Goal: Transaction & Acquisition: Purchase product/service

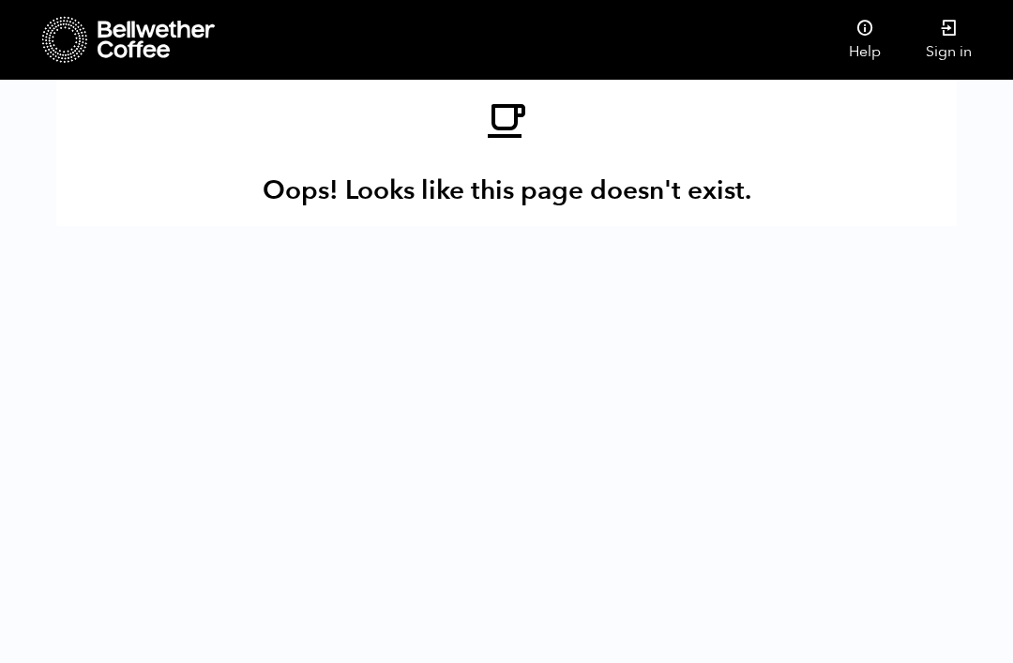
click at [106, 46] on icon at bounding box center [156, 40] width 117 height 38
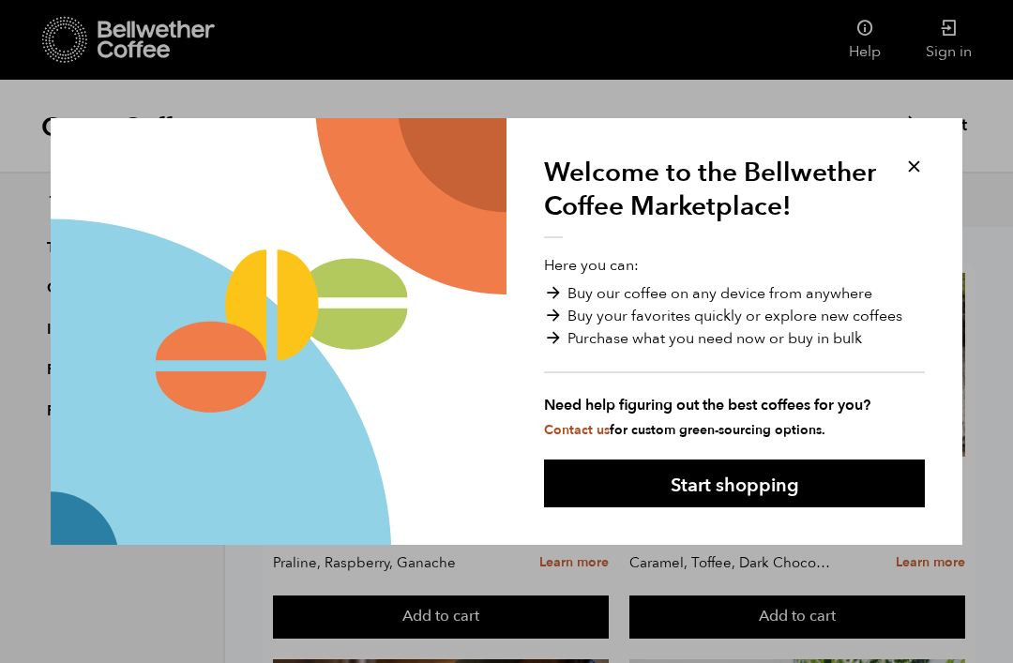
click at [908, 162] on button at bounding box center [914, 167] width 22 height 22
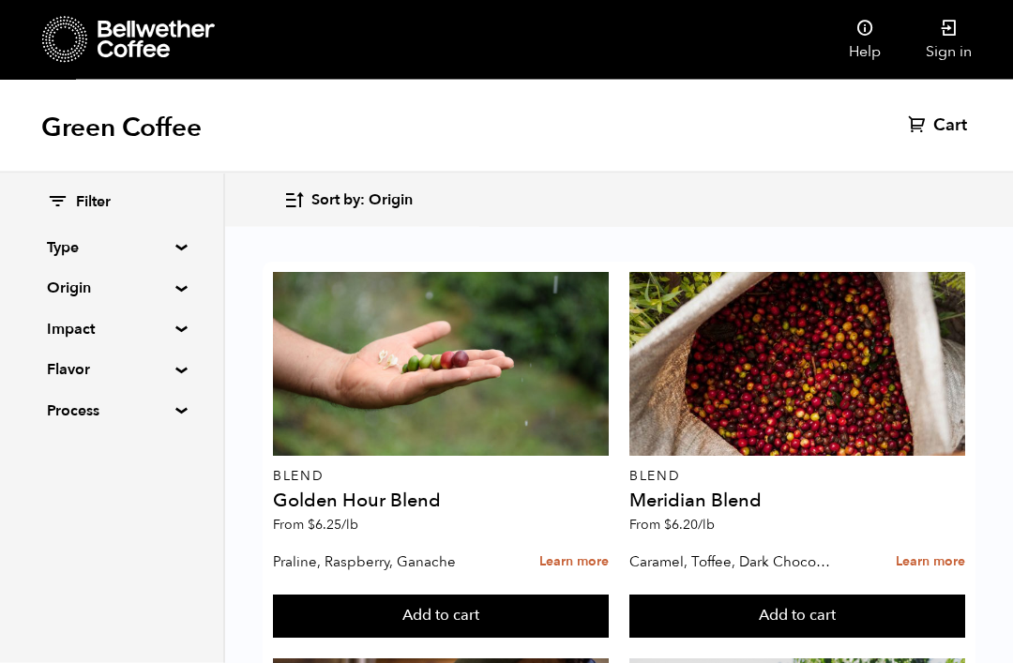
scroll to position [58, 0]
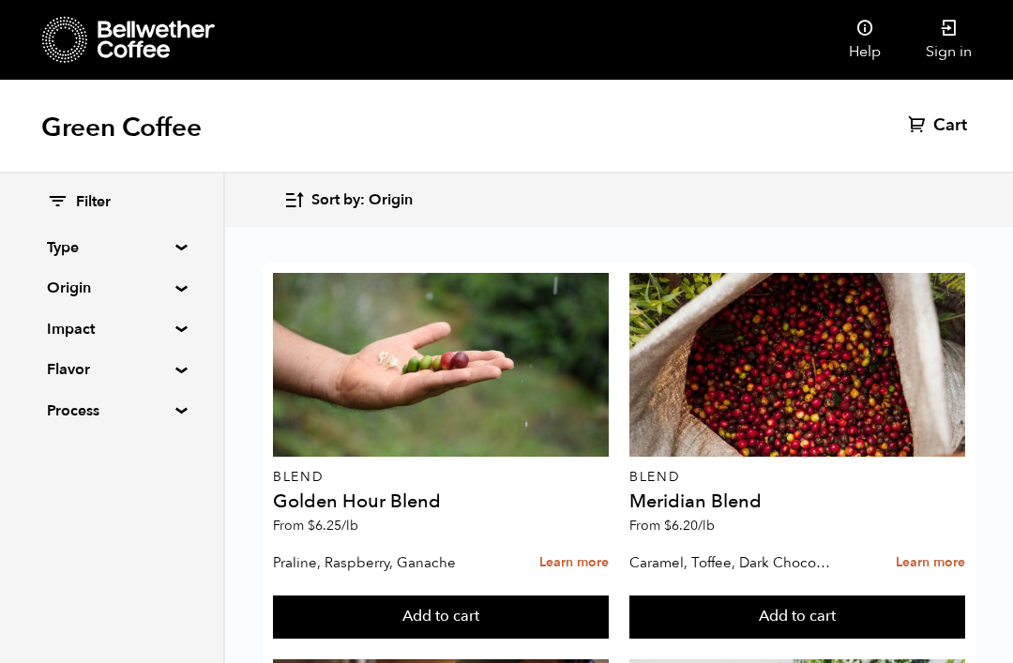
click at [795, 362] on div at bounding box center [797, 365] width 336 height 184
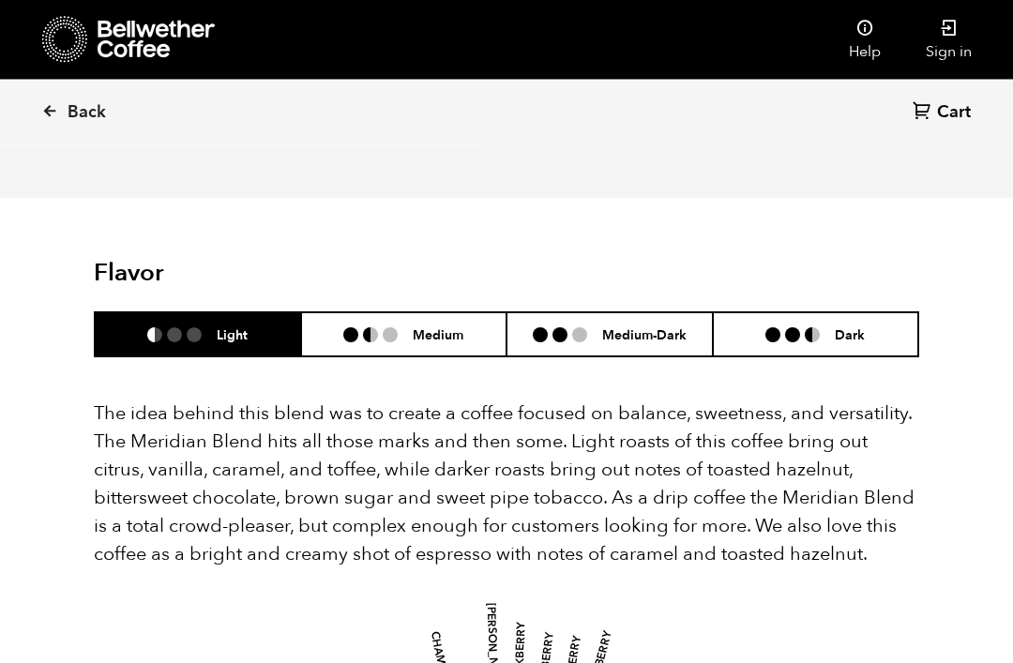
scroll to position [1001, 0]
click at [623, 326] on h6 "Medium-Dark" at bounding box center [644, 334] width 84 height 16
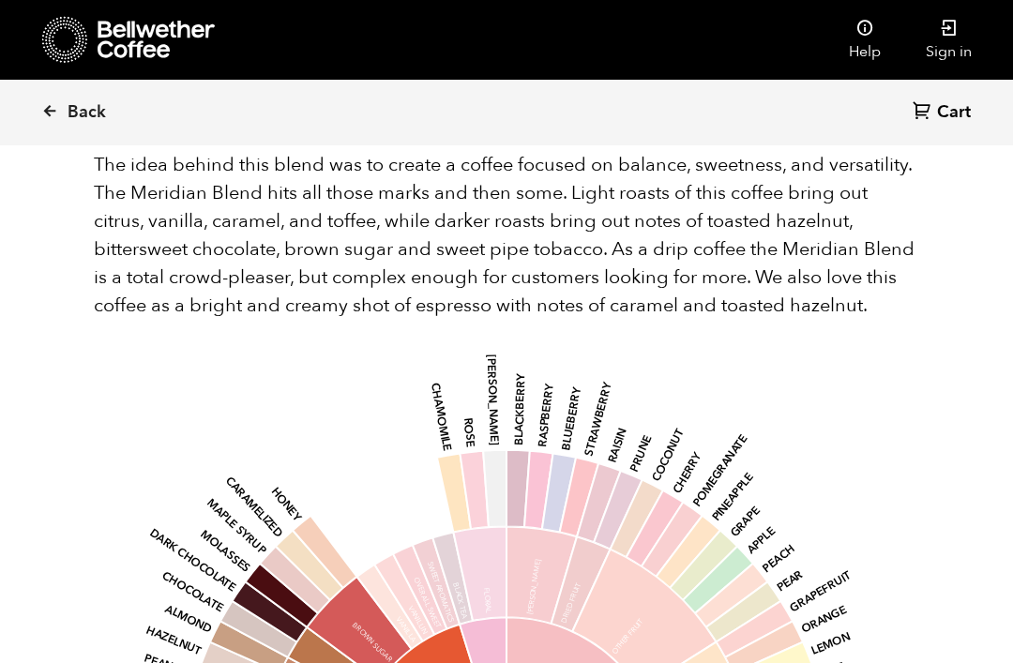
scroll to position [975, 0]
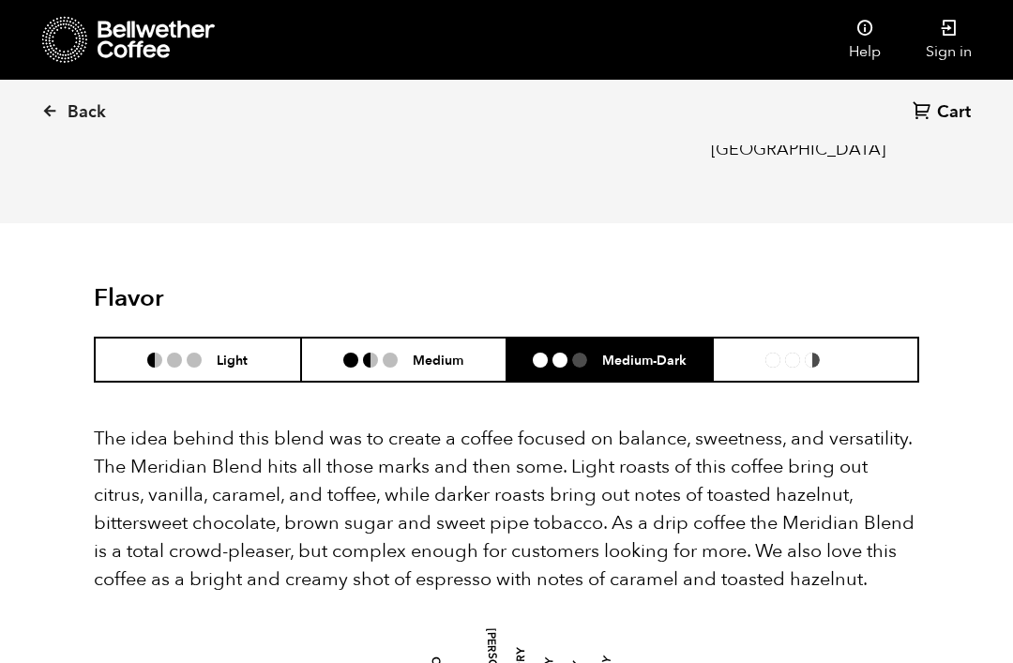
click at [847, 338] on li "Dark" at bounding box center [816, 360] width 206 height 44
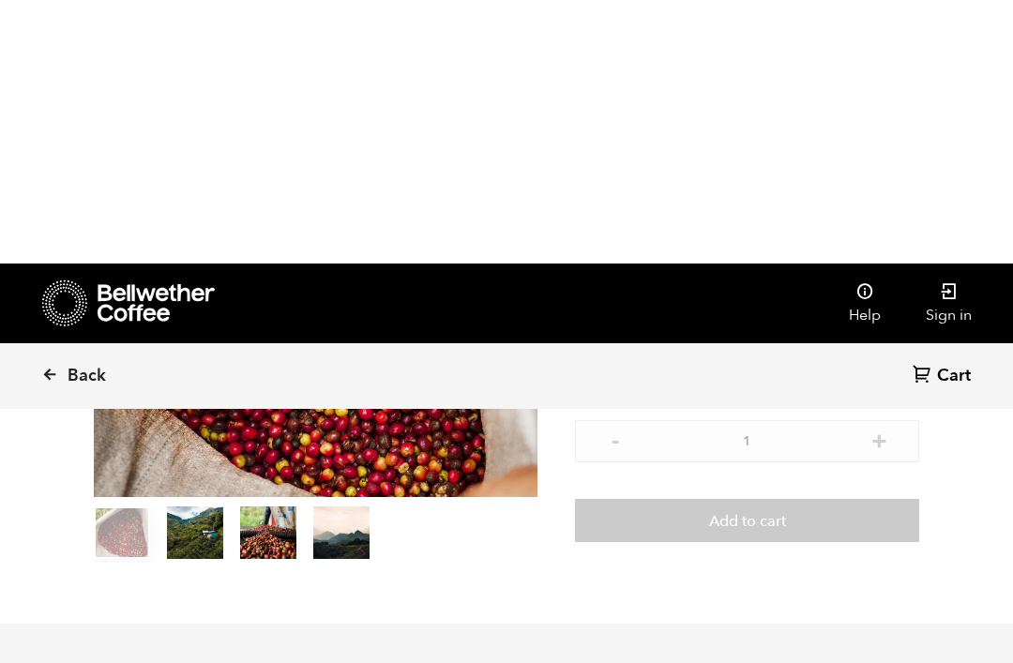
scroll to position [0, 0]
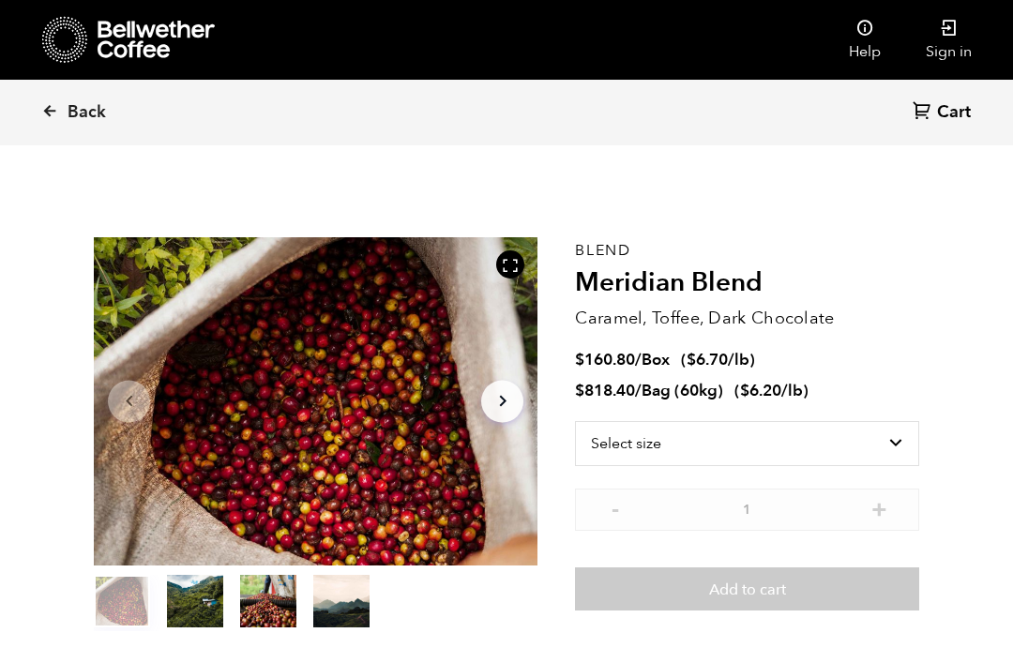
click at [76, 106] on span "Back" at bounding box center [87, 112] width 38 height 23
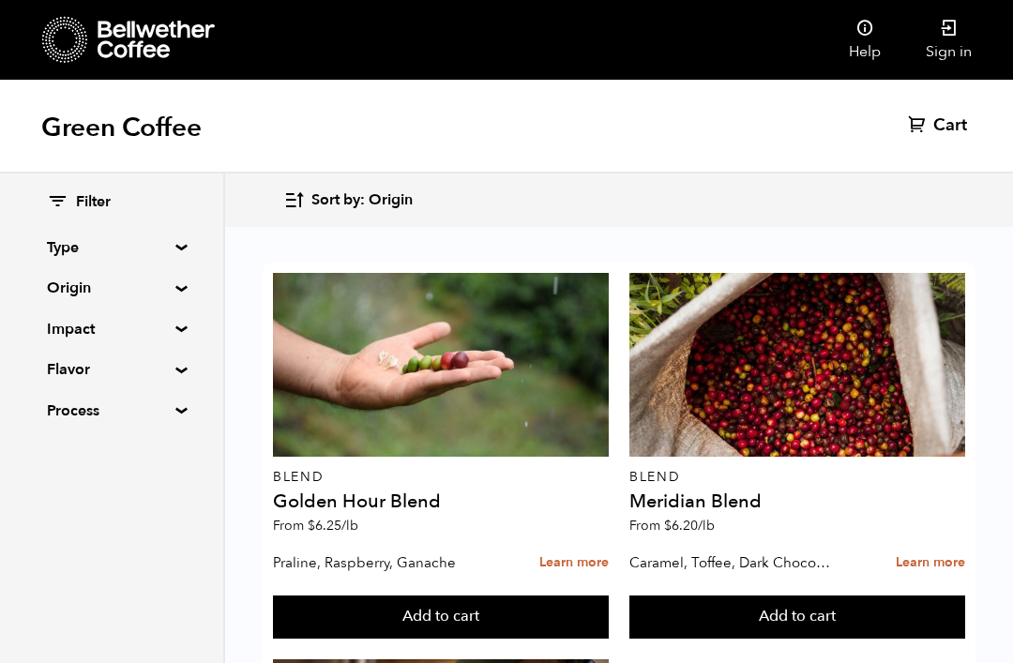
click at [176, 325] on summary "Impact" at bounding box center [111, 329] width 129 height 23
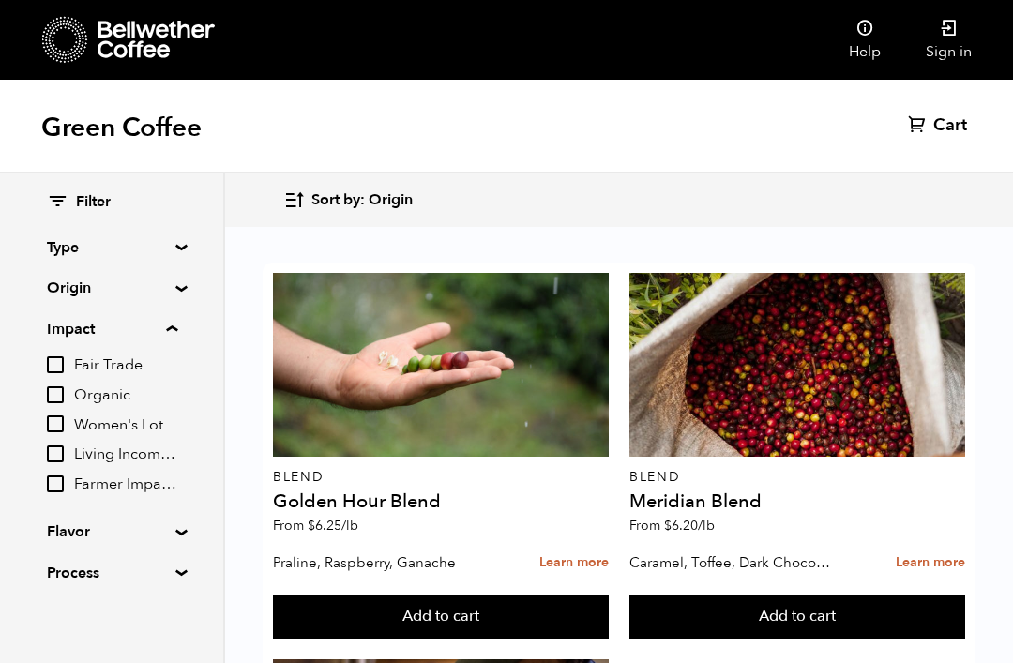
click at [63, 389] on input "Organic" at bounding box center [55, 394] width 17 height 17
checkbox input "true"
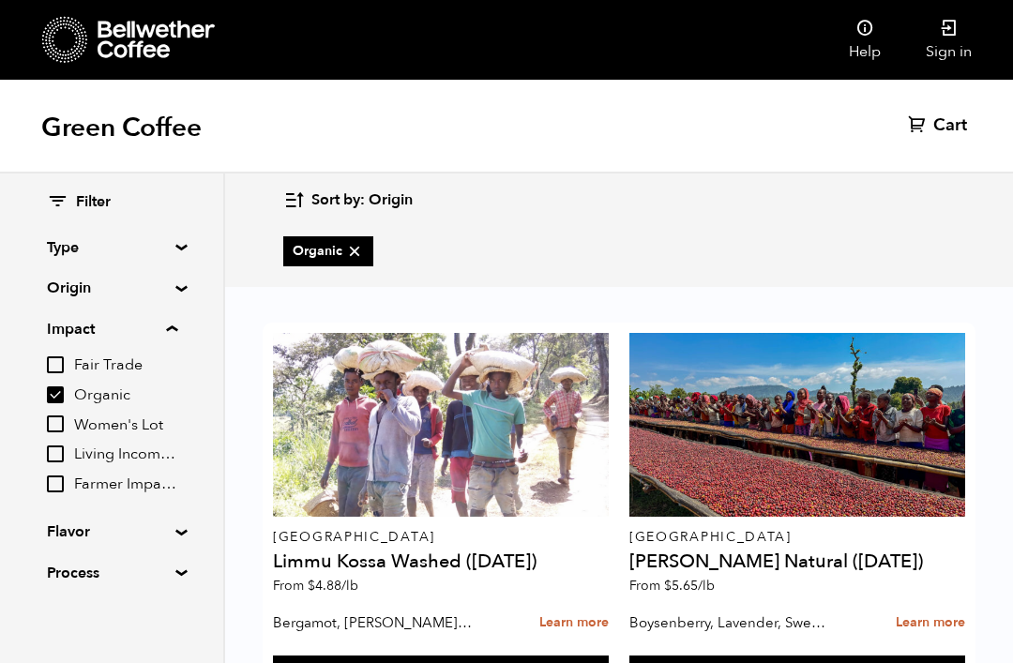
click at [64, 475] on input "Farmer Impact Fund" at bounding box center [55, 483] width 17 height 17
checkbox input "true"
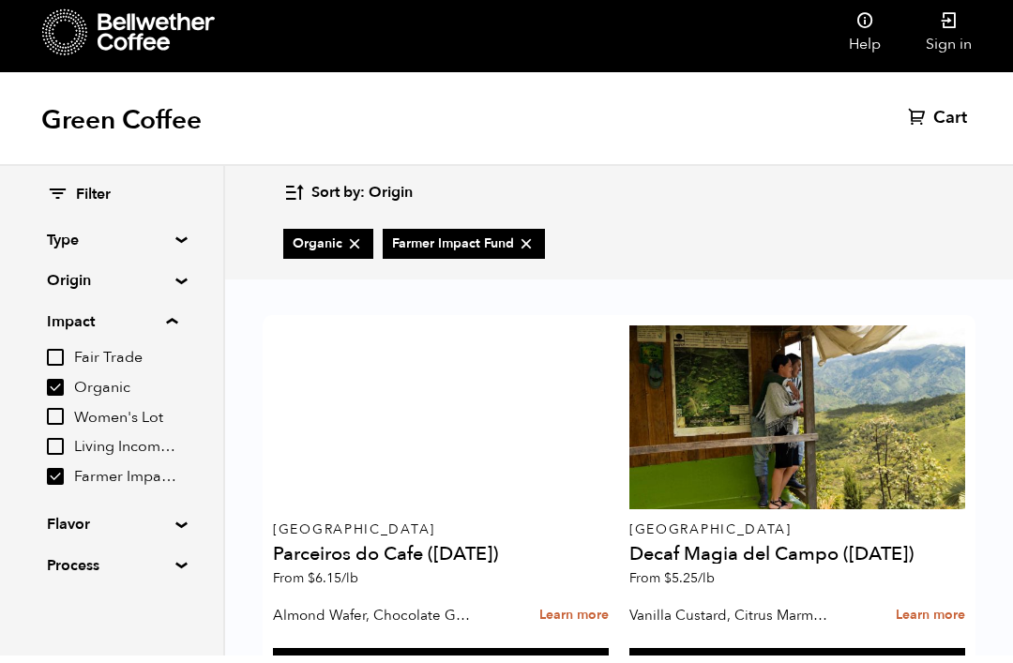
scroll to position [797, 0]
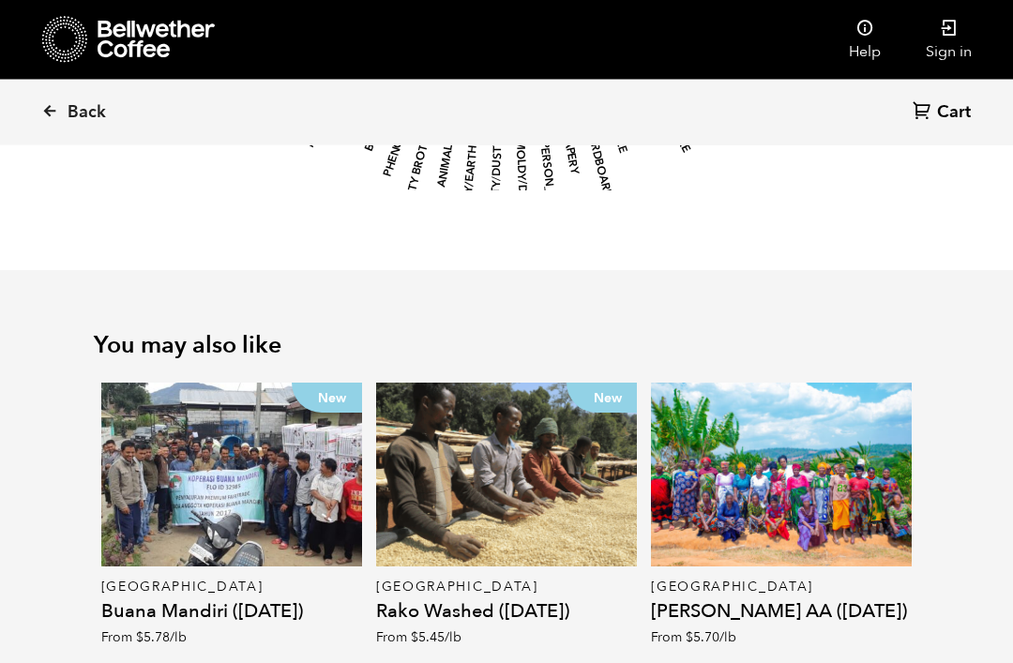
scroll to position [2421, 0]
